Goal: Find specific page/section: Find specific page/section

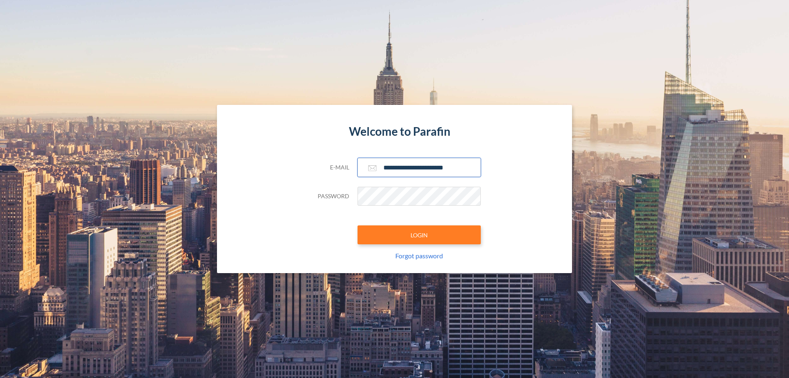
type input "**********"
click at [419, 235] on button "LOGIN" at bounding box center [418, 234] width 123 height 19
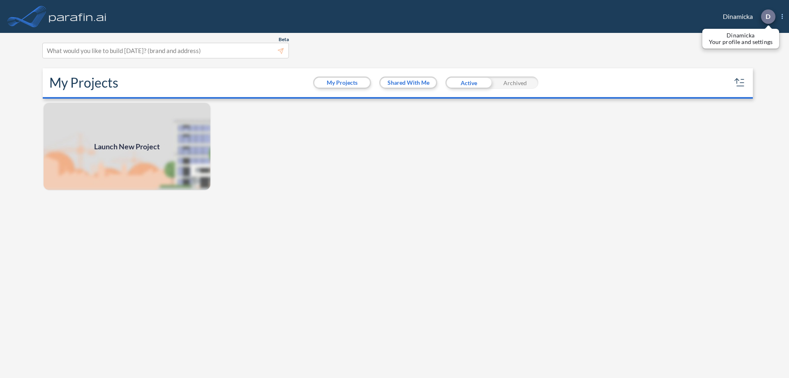
click at [768, 16] on p "D" at bounding box center [768, 16] width 5 height 7
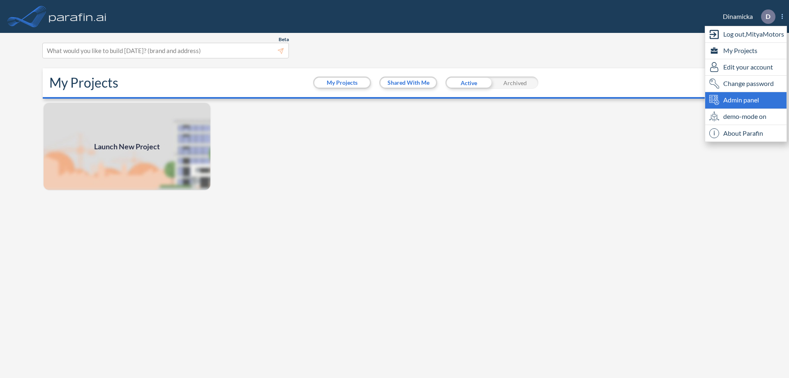
click at [746, 100] on span "Admin panel" at bounding box center [741, 100] width 36 height 10
